Goal: Task Accomplishment & Management: Use online tool/utility

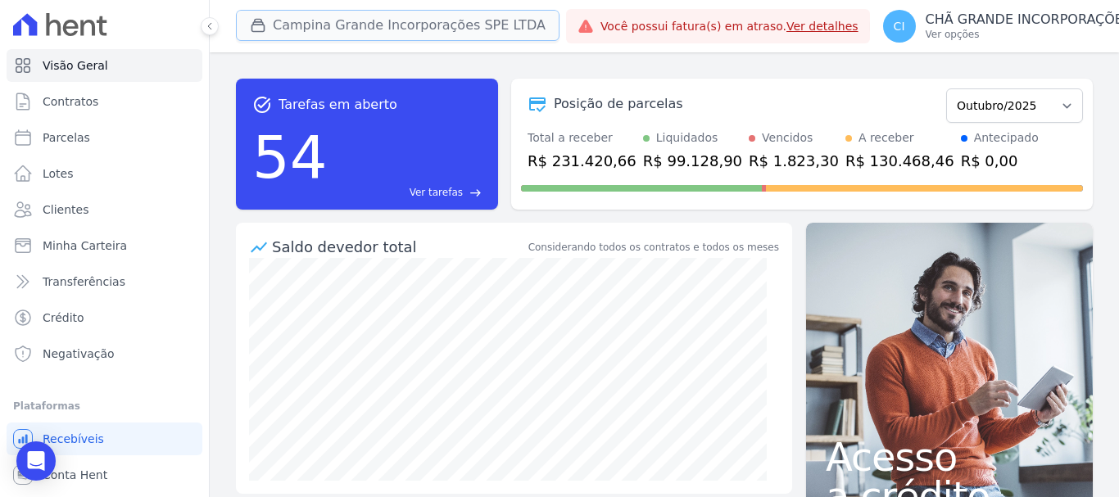
click at [374, 26] on button "Campina Grande Incorporações SPE LTDA" at bounding box center [398, 25] width 324 height 31
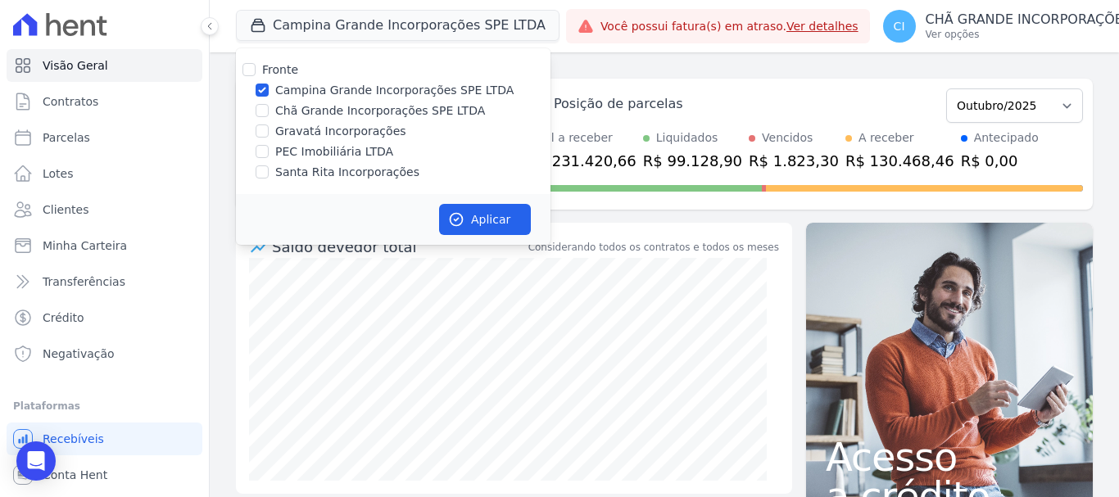
click at [269, 107] on div "Chã Grande Incorporações SPE LTDA" at bounding box center [393, 110] width 315 height 17
click at [265, 108] on input "Chã Grande Incorporações SPE LTDA" at bounding box center [262, 110] width 13 height 13
checkbox input "true"
click at [258, 89] on input "Campina Grande Incorporações SPE LTDA" at bounding box center [262, 90] width 13 height 13
checkbox input "false"
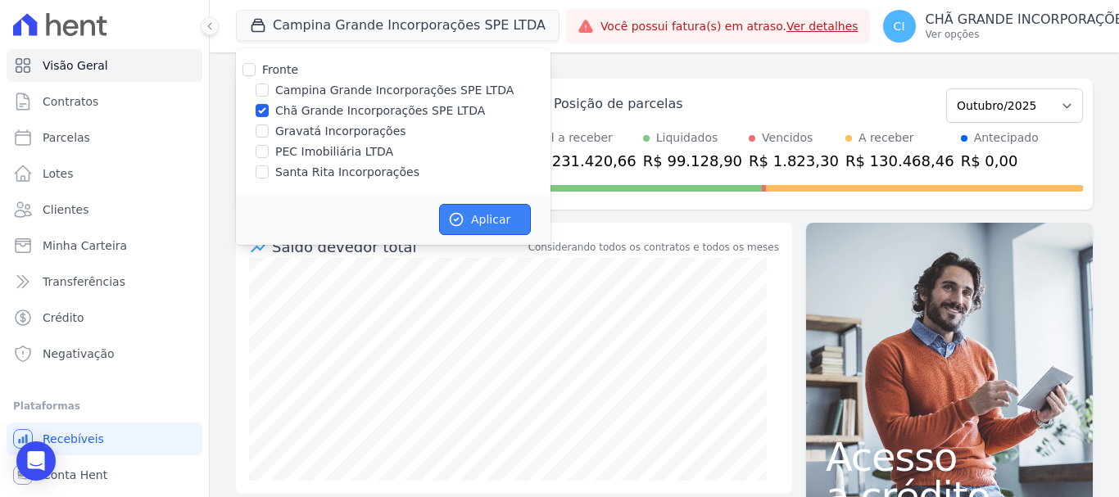
drag, startPoint x: 497, startPoint y: 223, endPoint x: 547, endPoint y: 210, distance: 51.7
click at [499, 220] on button "Aplicar" at bounding box center [485, 219] width 92 height 31
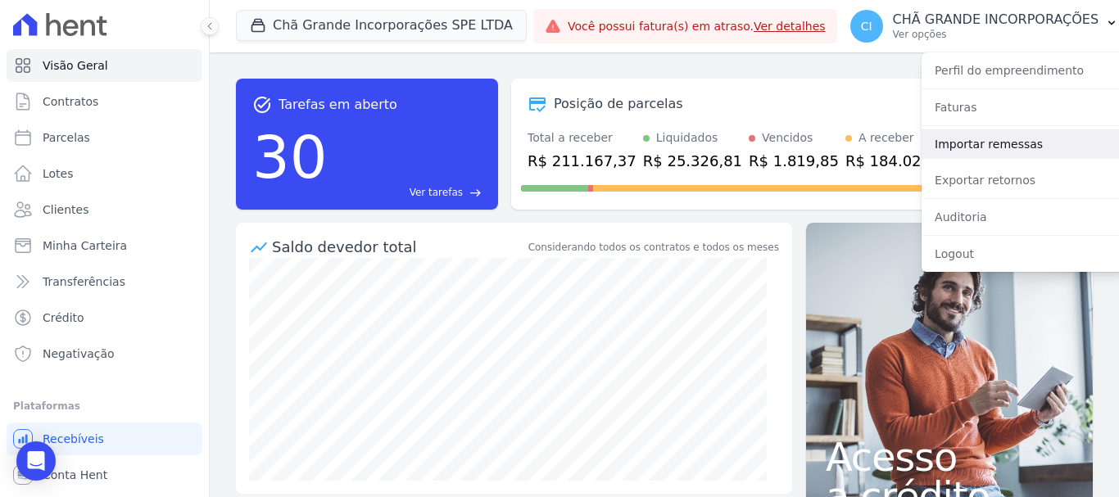
click at [991, 154] on link "Importar remessas" at bounding box center [1027, 143] width 210 height 29
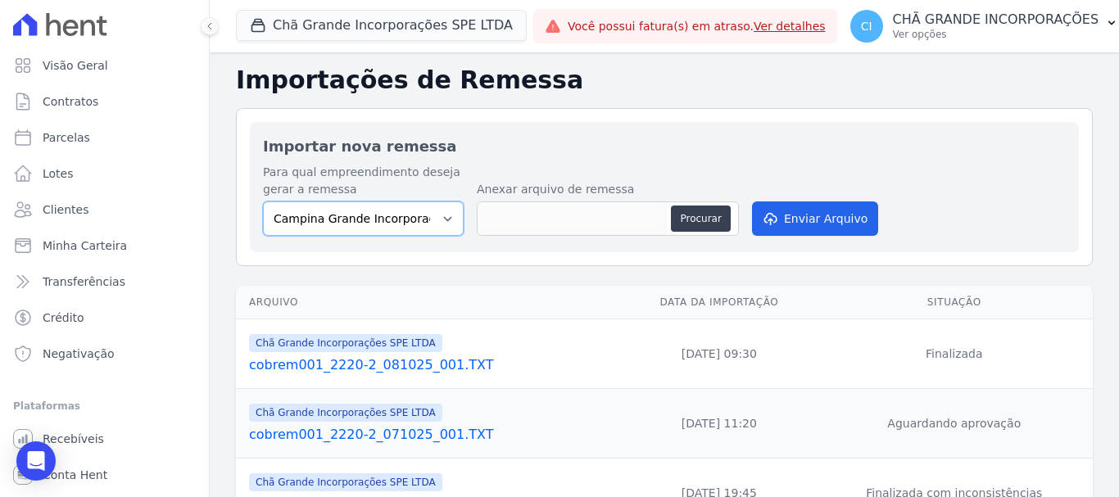
click at [388, 213] on select "Campina Grande Incorporações SPE LTDA Chã Grande Incorporações SPE LTDA Gravatá…" at bounding box center [363, 219] width 201 height 34
click at [263, 202] on select "Campina Grande Incorporações SPE LTDA Chã Grande Incorporações SPE LTDA Gravatá…" at bounding box center [363, 219] width 201 height 34
click at [391, 221] on select "Campina Grande Incorporações SPE LTDA Chã Grande Incorporações SPE LTDA Gravatá…" at bounding box center [363, 219] width 201 height 34
select select "fada966b-1e94-4a5a-a03a-a068354f70e7"
click at [263, 202] on select "Campina Grande Incorporações SPE LTDA Chã Grande Incorporações SPE LTDA Gravatá…" at bounding box center [363, 219] width 201 height 34
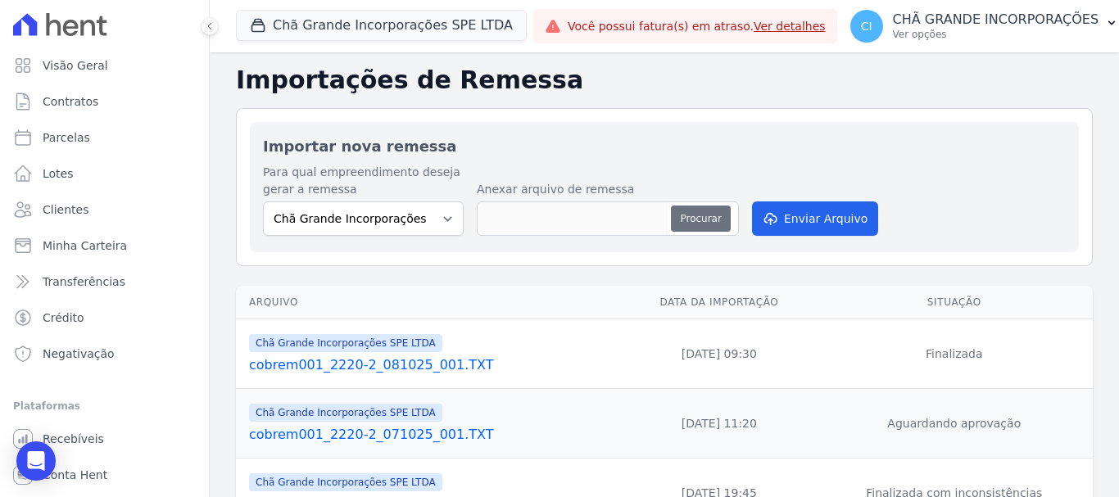
click at [706, 216] on button "Procurar" at bounding box center [700, 219] width 59 height 26
type input "cobrem001_2220-2_091025_001.TXT"
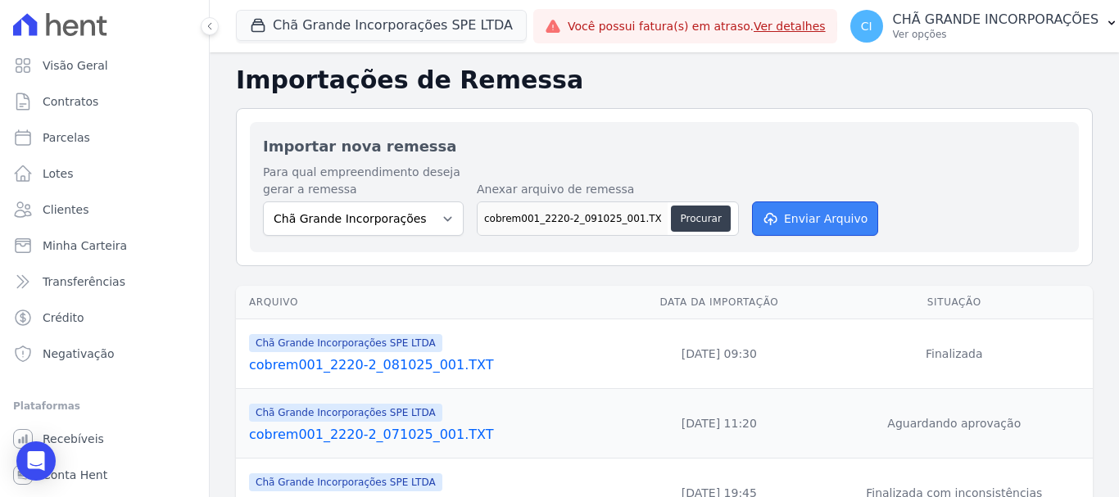
click at [779, 217] on button "Enviar Arquivo" at bounding box center [815, 219] width 126 height 34
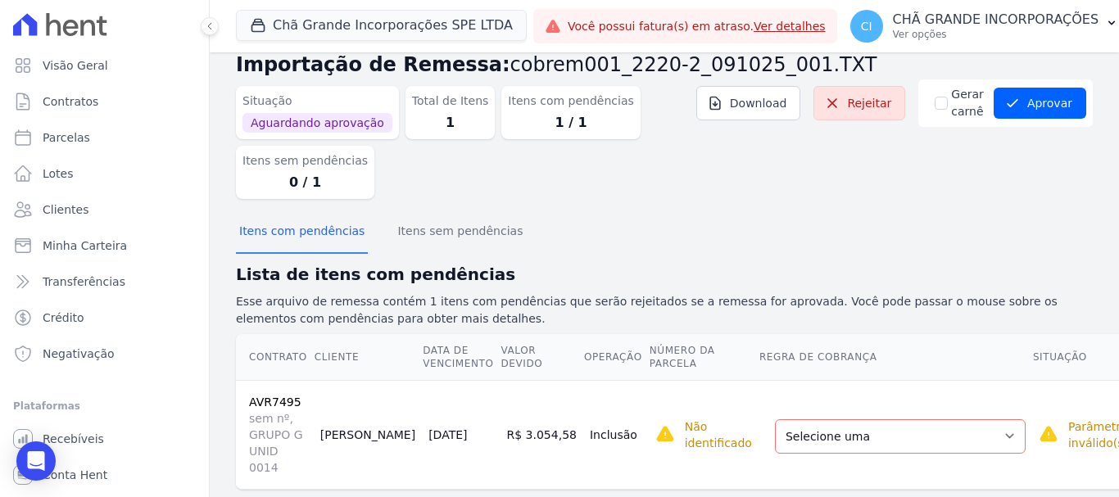
scroll to position [49, 0]
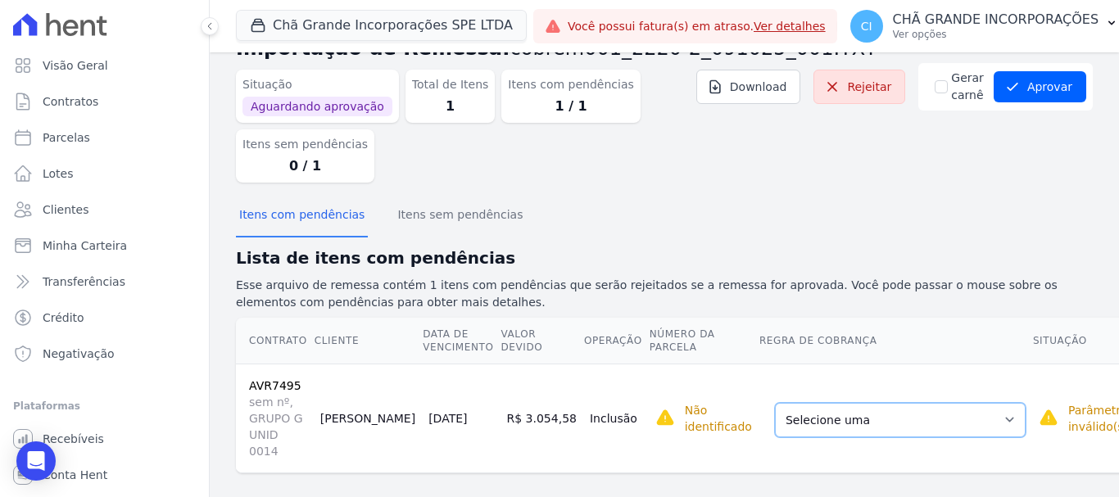
click at [775, 419] on select "Selecione uma Nova Parcela Avulsa Parcela Avulsa Existente Sinal (2 X R$ 30,94)…" at bounding box center [900, 420] width 251 height 34
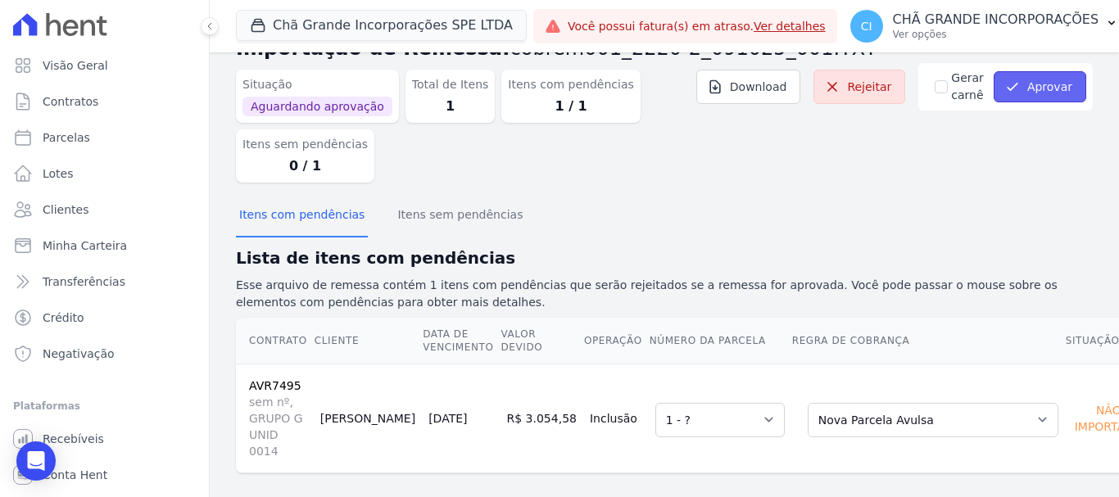
click at [1034, 98] on button "Aprovar" at bounding box center [1040, 86] width 93 height 31
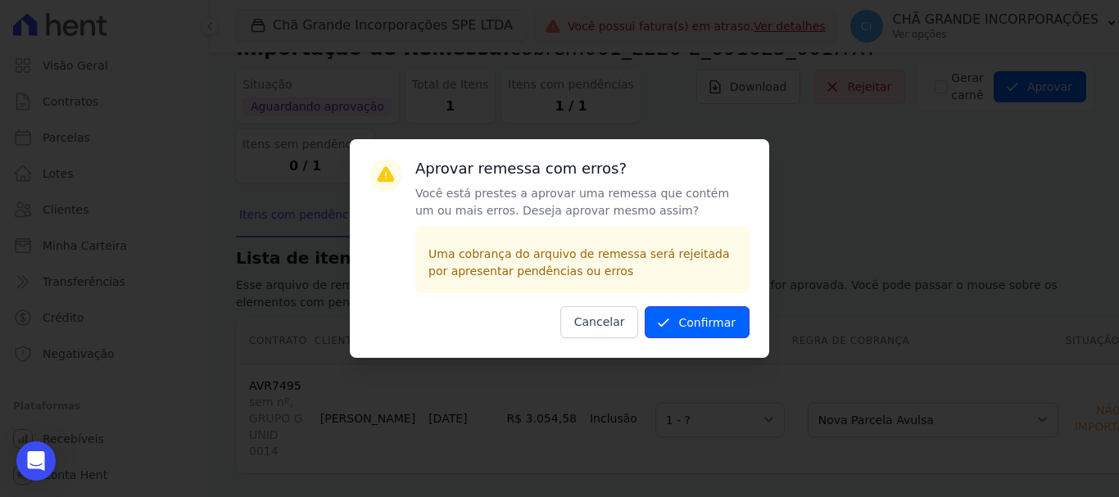
drag, startPoint x: 678, startPoint y: 307, endPoint x: 686, endPoint y: 313, distance: 10.0
click at [680, 307] on button "Confirmar" at bounding box center [697, 322] width 105 height 32
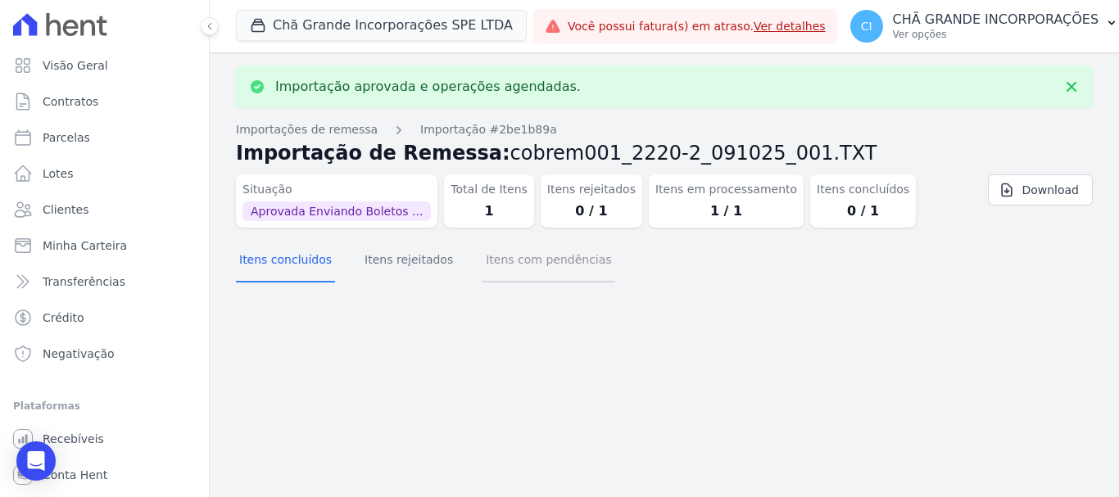
click at [512, 266] on button "Itens com pendências" at bounding box center [549, 261] width 132 height 43
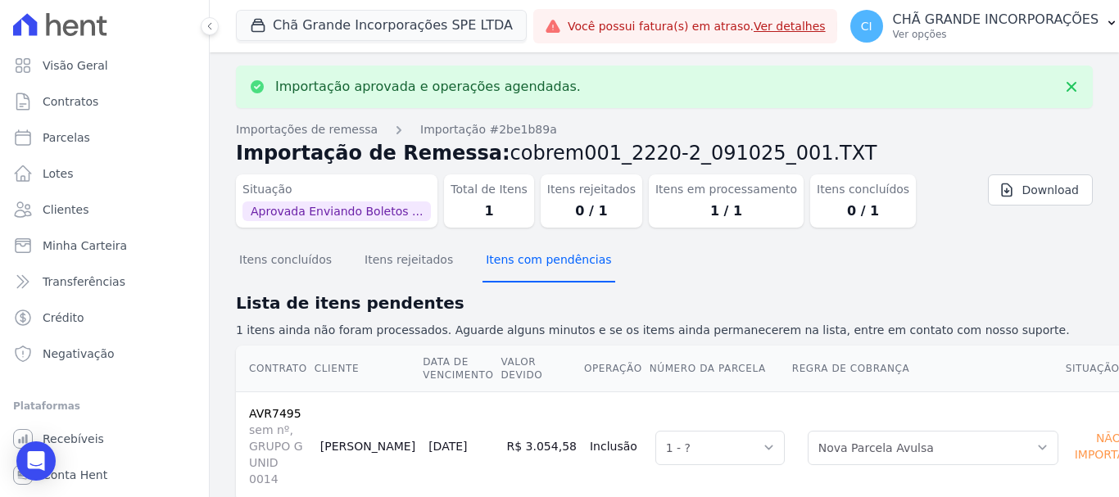
click at [537, 264] on button "Itens com pendências" at bounding box center [549, 261] width 132 height 43
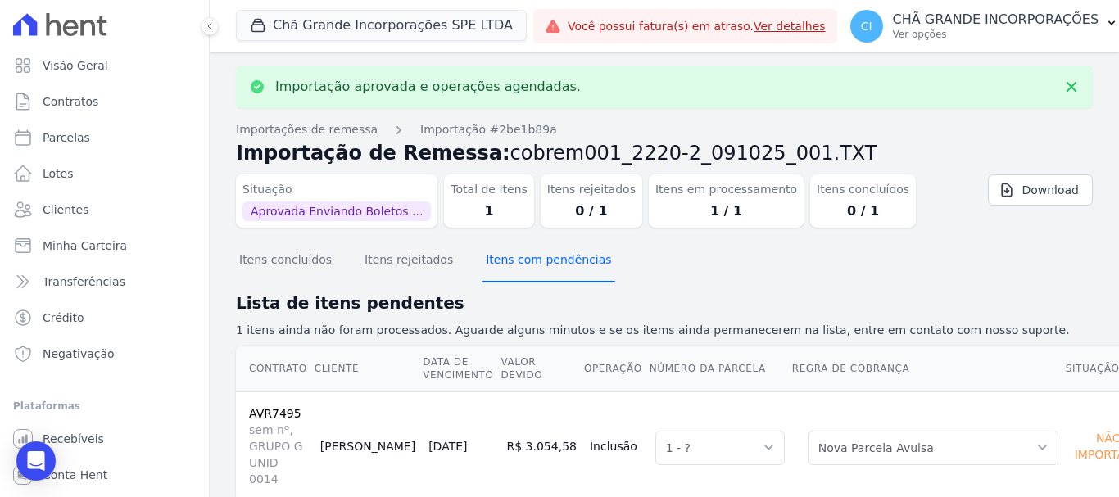
click at [537, 264] on button "Itens com pendências" at bounding box center [549, 261] width 132 height 43
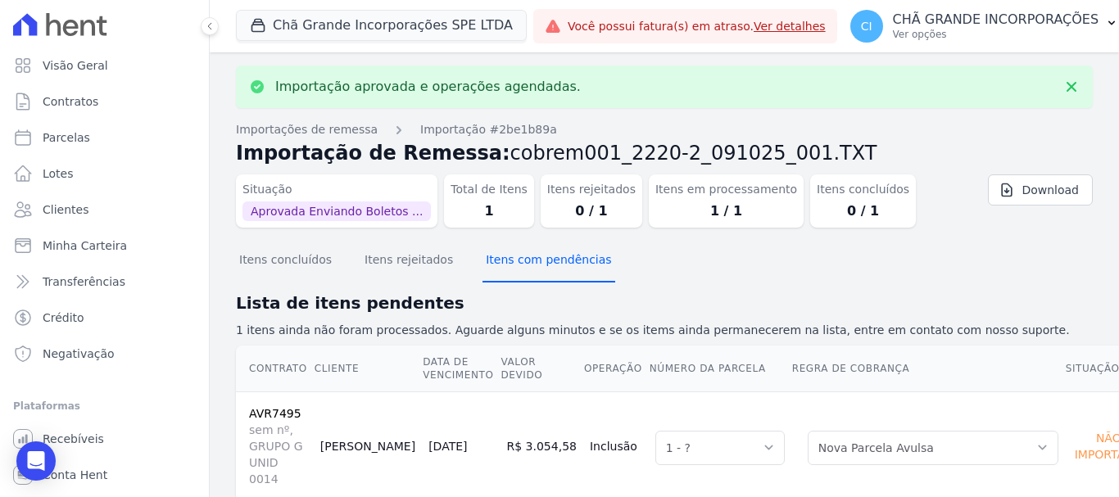
click at [537, 264] on button "Itens com pendências" at bounding box center [549, 261] width 132 height 43
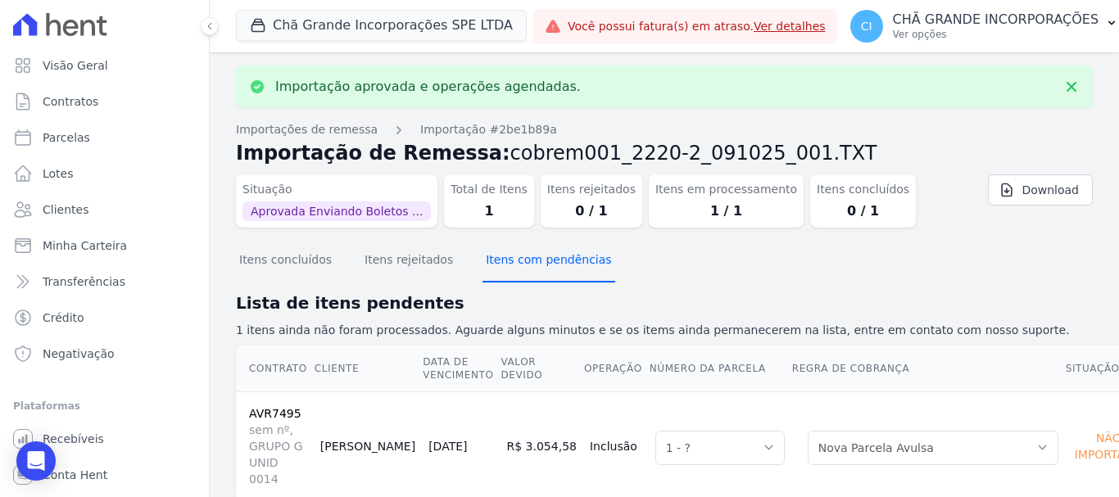
click at [537, 264] on button "Itens com pendências" at bounding box center [549, 261] width 132 height 43
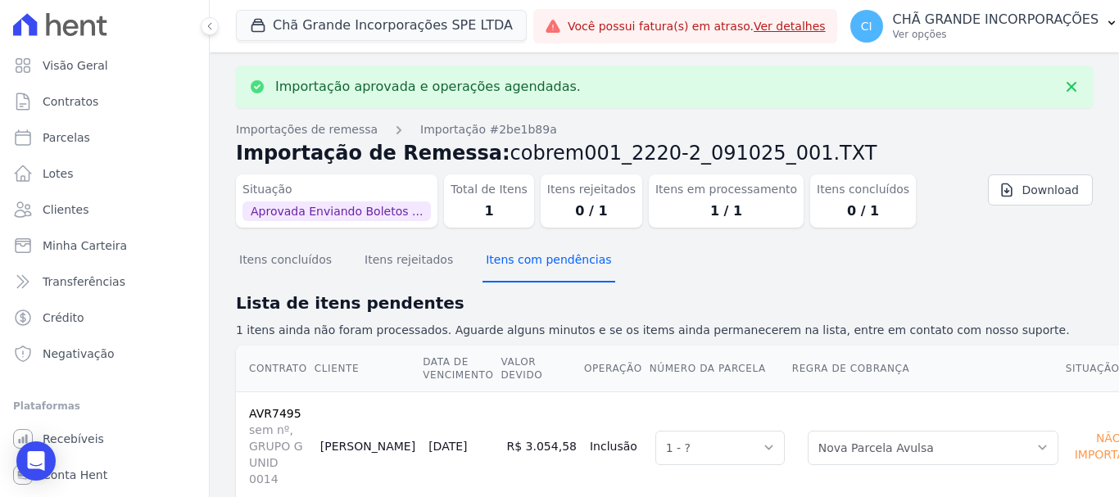
click at [537, 264] on button "Itens com pendências" at bounding box center [549, 261] width 132 height 43
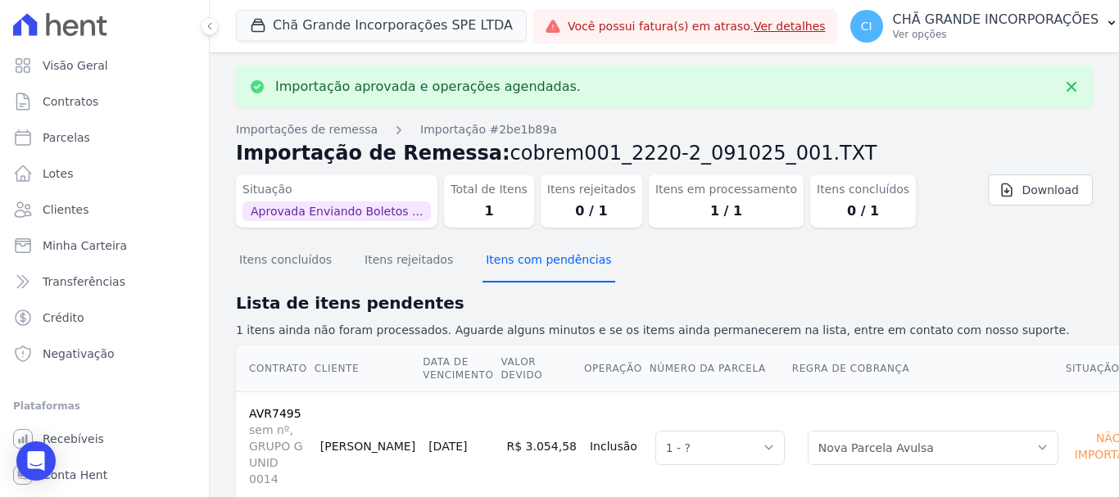
click at [537, 264] on button "Itens com pendências" at bounding box center [549, 261] width 132 height 43
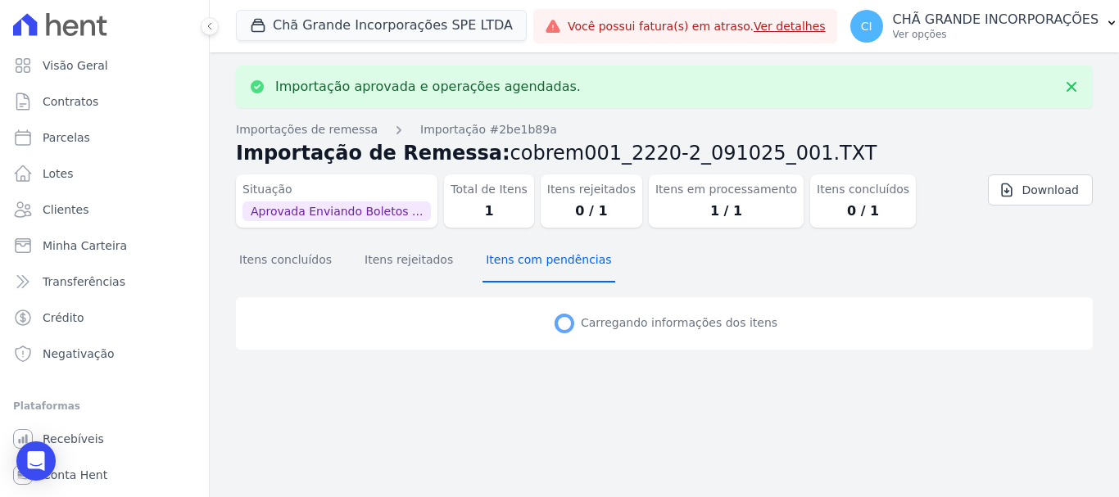
click at [537, 264] on button "Itens com pendências" at bounding box center [549, 261] width 132 height 43
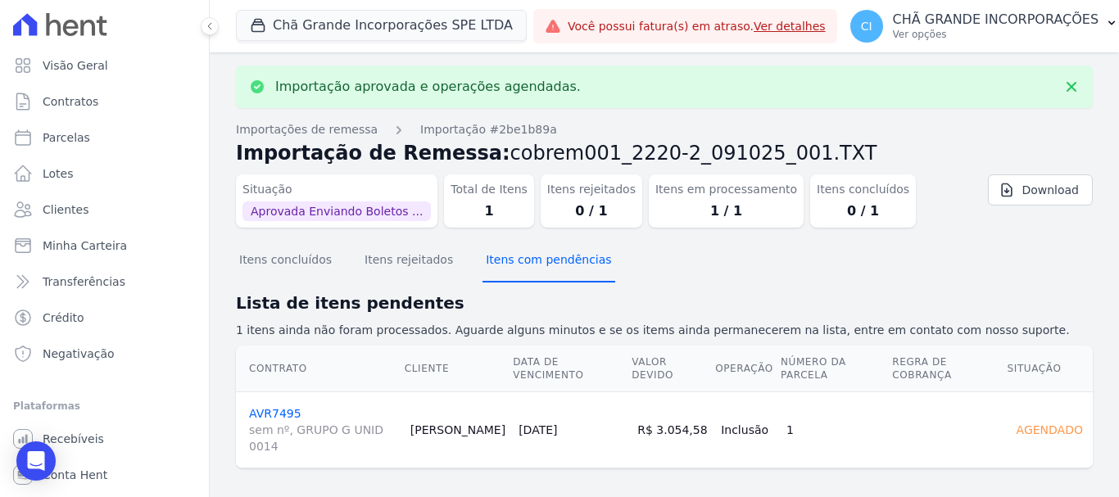
click at [537, 264] on button "Itens com pendências" at bounding box center [549, 261] width 132 height 43
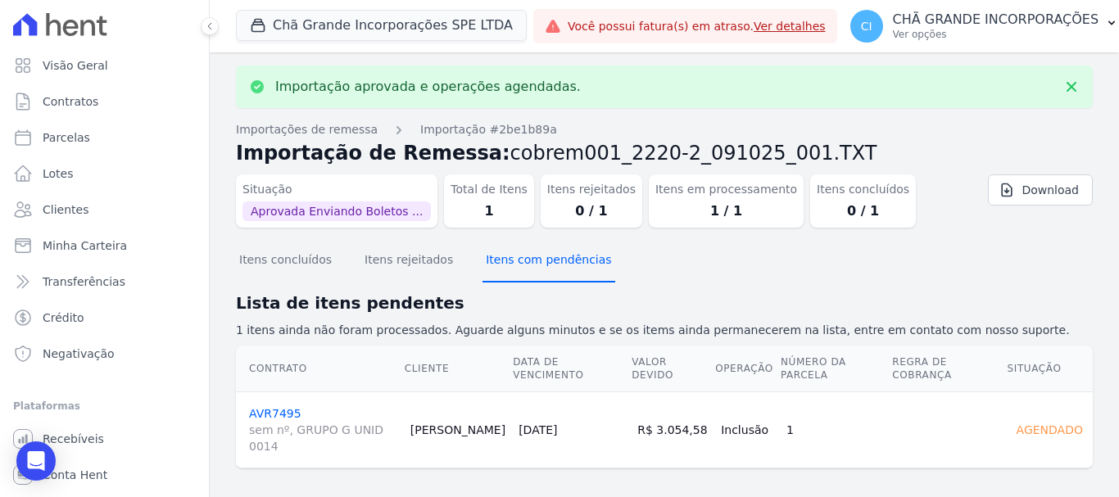
click at [537, 264] on button "Itens com pendências" at bounding box center [549, 261] width 132 height 43
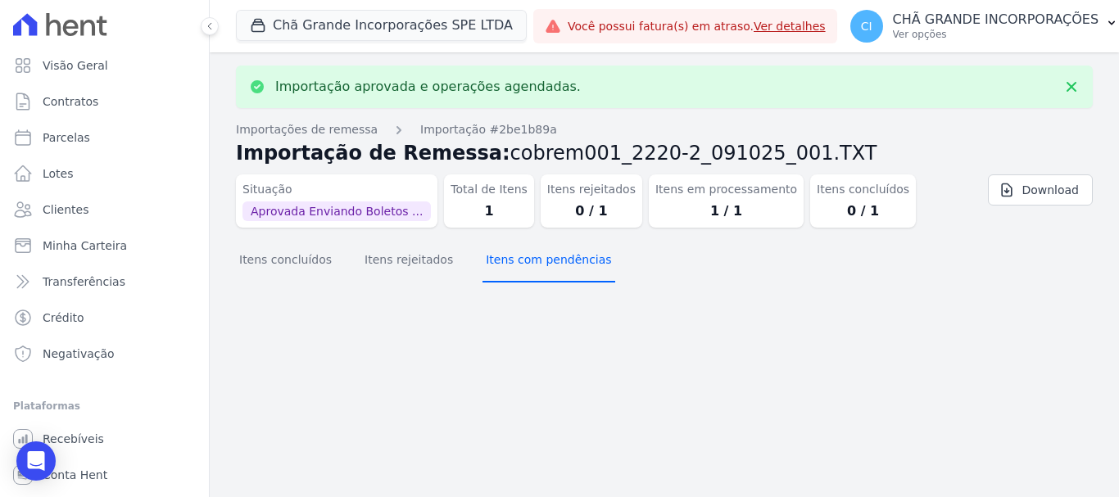
click at [537, 264] on button "Itens com pendências" at bounding box center [549, 261] width 132 height 43
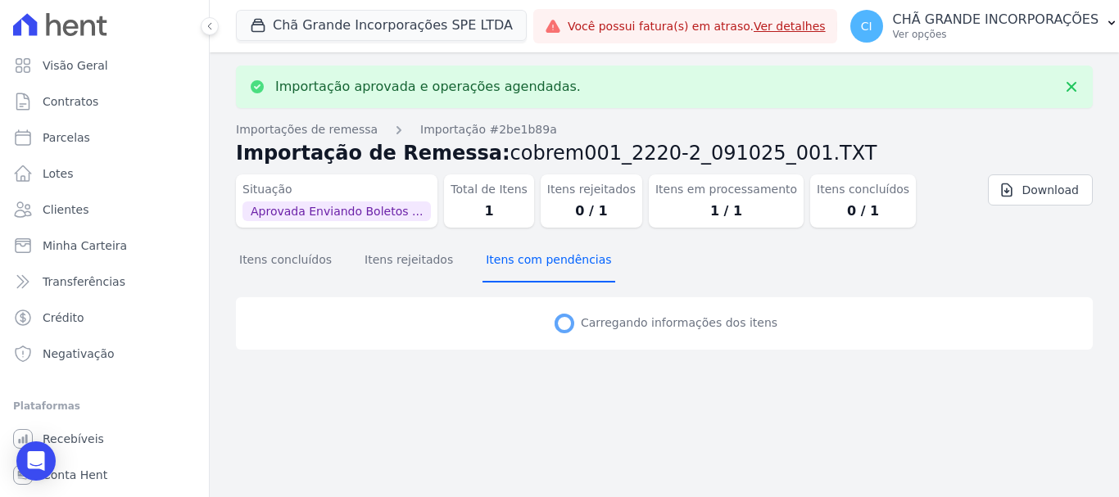
click at [537, 264] on button "Itens com pendências" at bounding box center [549, 261] width 132 height 43
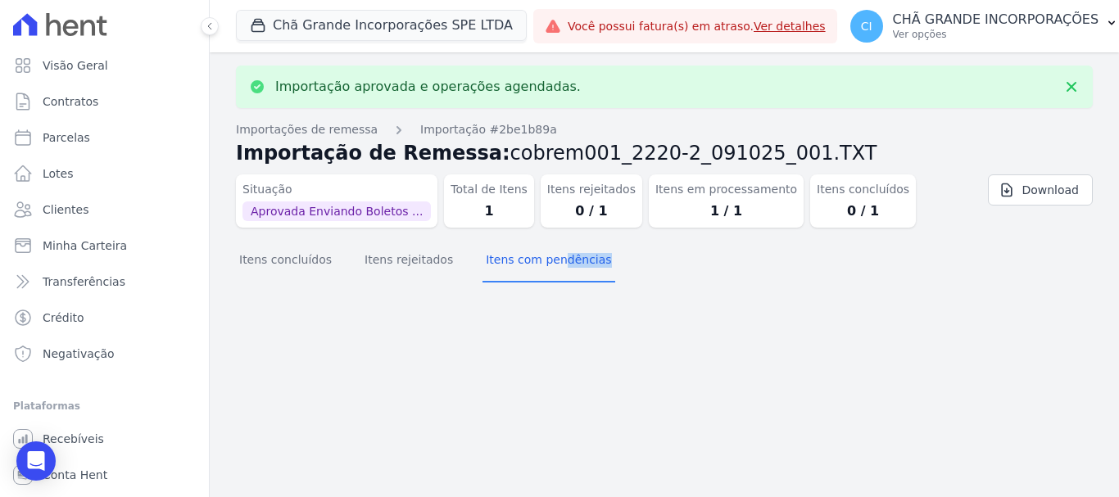
click at [537, 264] on div "Importação aprovada e operações agendadas. Importações de remessa Importação #2…" at bounding box center [664, 274] width 909 height 445
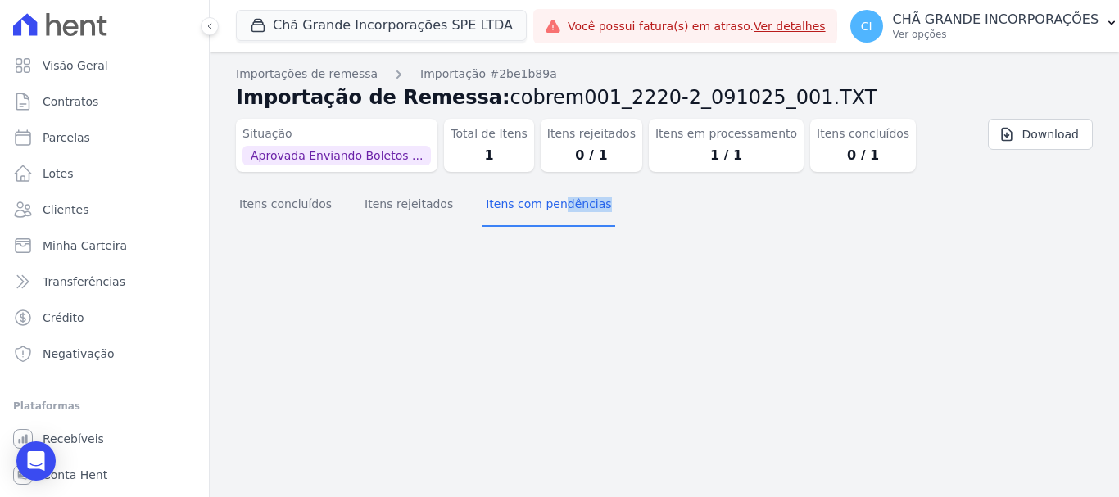
click at [537, 264] on div "Importação aprovada e operações agendadas. Importações de remessa Importação #2…" at bounding box center [664, 274] width 909 height 445
click at [538, 208] on button "Itens com pendências" at bounding box center [549, 205] width 132 height 43
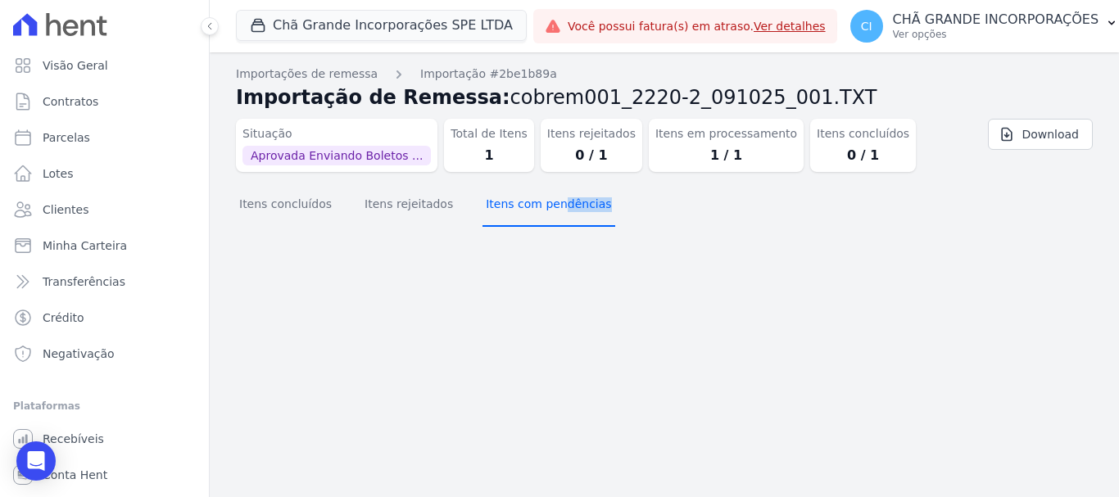
click at [538, 208] on button "Itens com pendências" at bounding box center [549, 205] width 132 height 43
click at [245, 198] on button "Itens concluídos" at bounding box center [285, 205] width 99 height 43
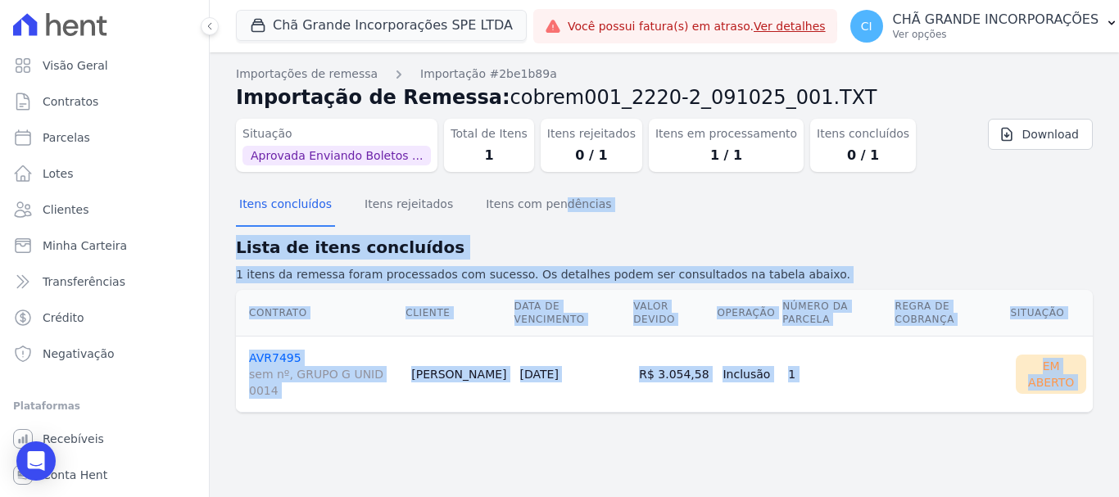
click at [427, 361] on td "Fabio Santos" at bounding box center [459, 374] width 108 height 76
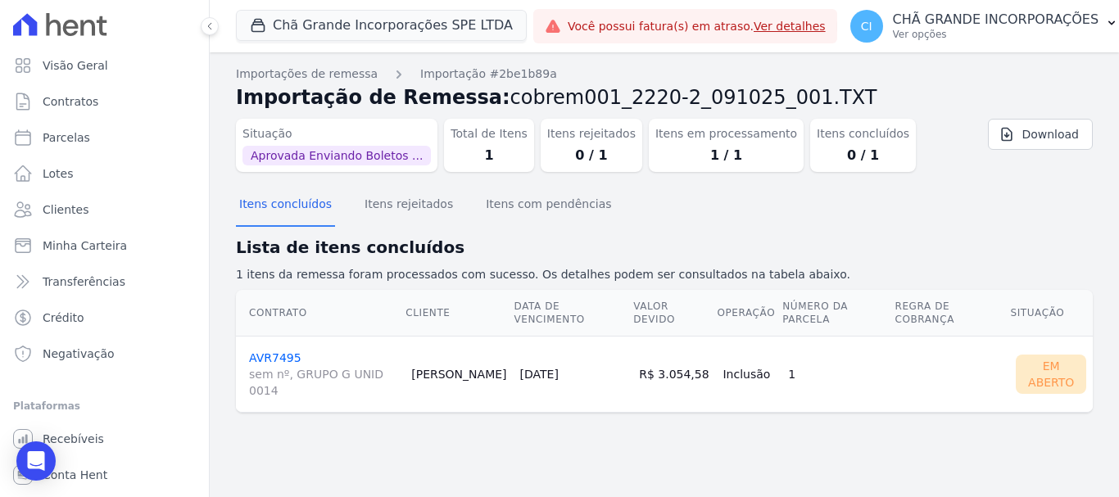
click at [290, 352] on link "AVR7495 sem nº, GRUPO G UNID 0014" at bounding box center [323, 376] width 149 height 48
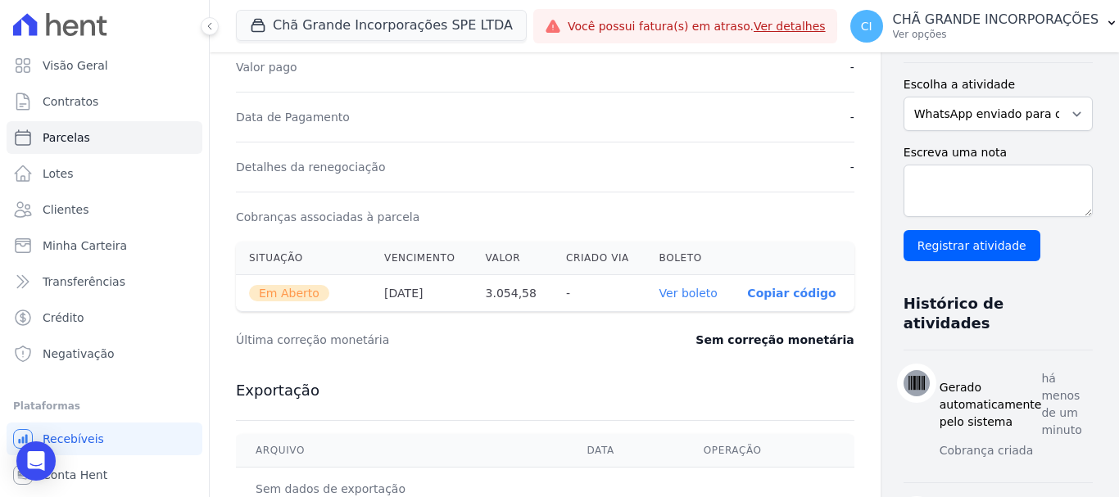
scroll to position [492, 0]
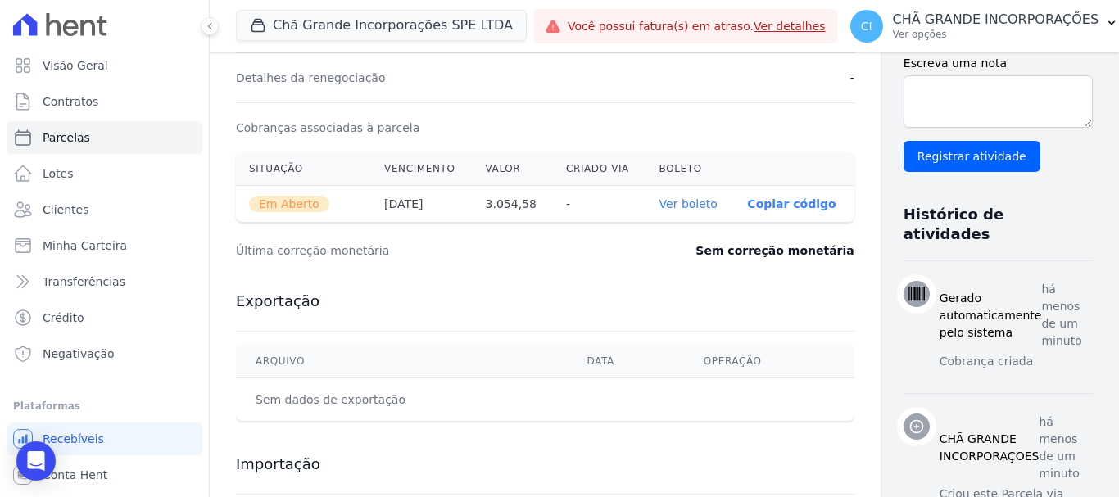
click at [660, 206] on link "Ver boleto" at bounding box center [689, 203] width 58 height 13
